Goal: Obtain resource: Obtain resource

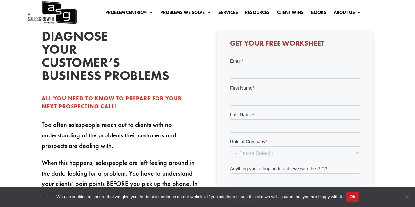
scroll to position [131, 0]
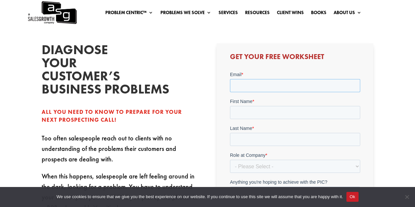
click at [254, 85] on input "Email *" at bounding box center [295, 85] width 130 height 13
type input "[PERSON_NAME][EMAIL_ADDRESS][DOMAIN_NAME]"
click at [261, 111] on input "First Name *" at bounding box center [295, 112] width 130 height 13
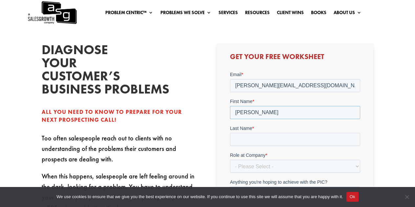
type input "[PERSON_NAME]"
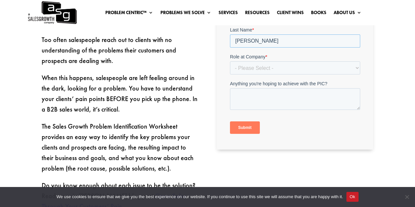
type input "[PERSON_NAME]"
click at [251, 66] on select "- Please Select - C-Level (CRO, CSO, etc) Senior Leadership (VP of Sales, VP of…" at bounding box center [295, 68] width 130 height 13
select select "C-Level (CRO, CSO, etc)"
click at [230, 75] on select "- Please Select - C-Level (CRO, CSO, etc) Senior Leadership (VP of Sales, VP of…" at bounding box center [295, 68] width 130 height 13
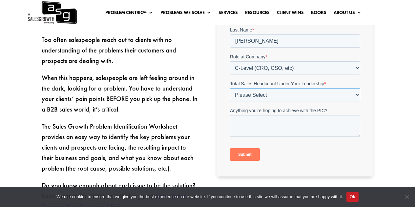
click at [258, 94] on select "Please Select Just Me 1-9 [PHONE_NUMBER] [PHONE_NUMBER]+" at bounding box center [295, 95] width 130 height 13
select select "1-9"
click at [230, 102] on select "Please Select Just Me 1-9 [PHONE_NUMBER] [PHONE_NUMBER]+" at bounding box center [295, 95] width 130 height 13
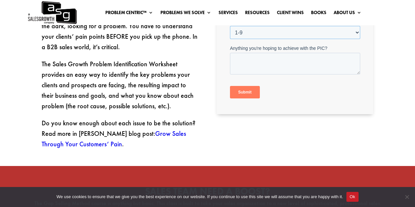
scroll to position [295, 0]
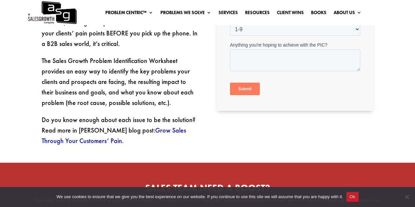
drag, startPoint x: 9, startPoint y: 184, endPoint x: 183, endPoint y: 88, distance: 198.9
click at [183, 88] on p "The Sales Growth Problem Identification Worksheet provides an easy way to ident…" at bounding box center [120, 84] width 157 height 59
drag, startPoint x: 15, startPoint y: 181, endPoint x: 188, endPoint y: 85, distance: 198.3
click at [188, 85] on p "The Sales Growth Problem Identification Worksheet provides an easy way to ident…" at bounding box center [120, 84] width 157 height 59
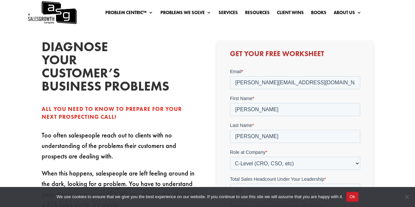
scroll to position [66, 0]
